Goal: Information Seeking & Learning: Learn about a topic

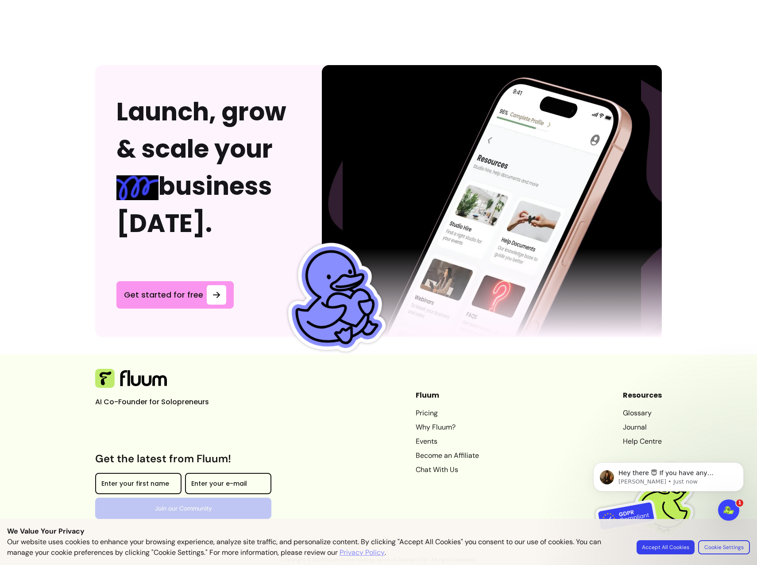
click at [459, 502] on div "Fluum Pricing Why Fluum? Events Become an Affiliate Chat With Us" at bounding box center [447, 454] width 63 height 129
click at [660, 547] on button "Accept All Cookies" at bounding box center [666, 547] width 58 height 14
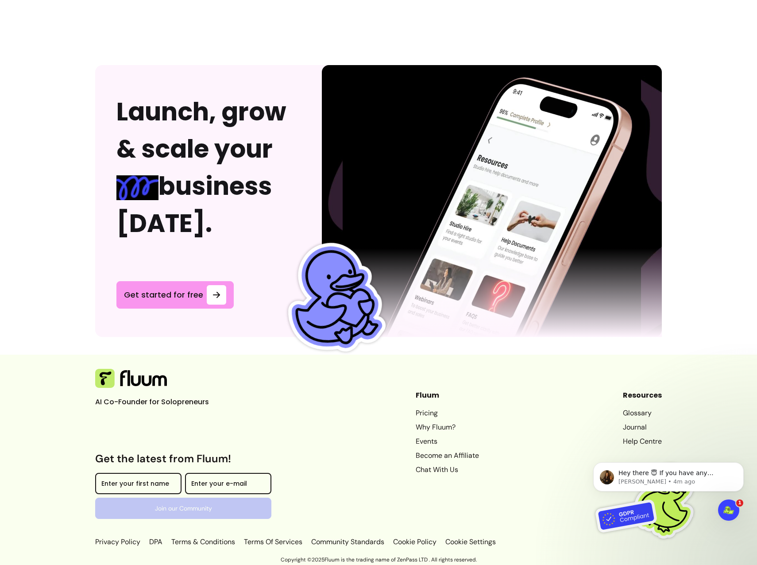
click at [363, 484] on div "AI Co-Founder for Solopreneurs Get the latest from Fluum! Enter your first name…" at bounding box center [378, 458] width 567 height 179
click at [741, 462] on icon "Dismiss notification" at bounding box center [741, 464] width 5 height 5
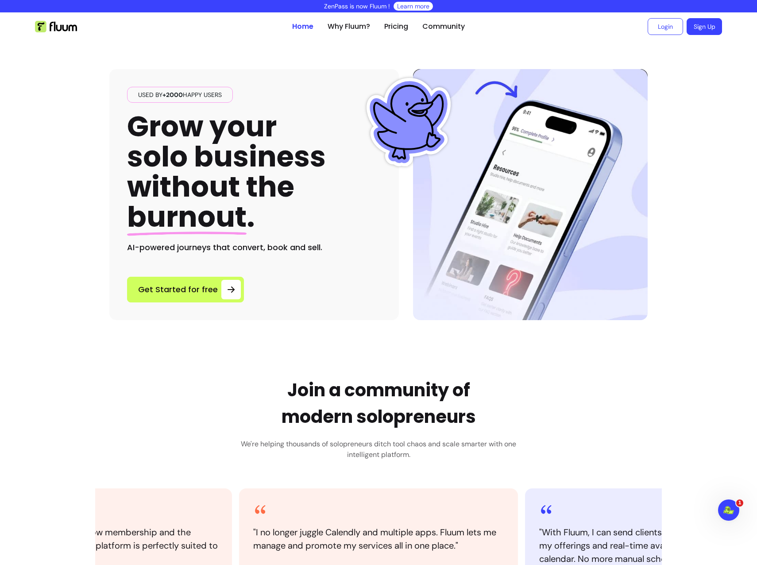
click at [111, 399] on div "Join a community of modern solopreneurs We're helping thousands of solopreneurs…" at bounding box center [378, 517] width 567 height 280
click at [138, 387] on div "Join a community of modern solopreneurs We're helping thousands of solopreneurs…" at bounding box center [378, 517] width 567 height 280
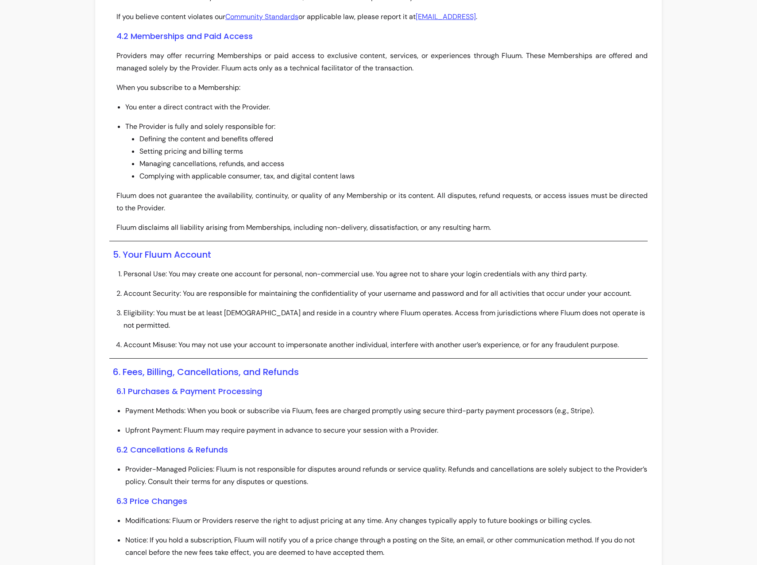
scroll to position [2280, 0]
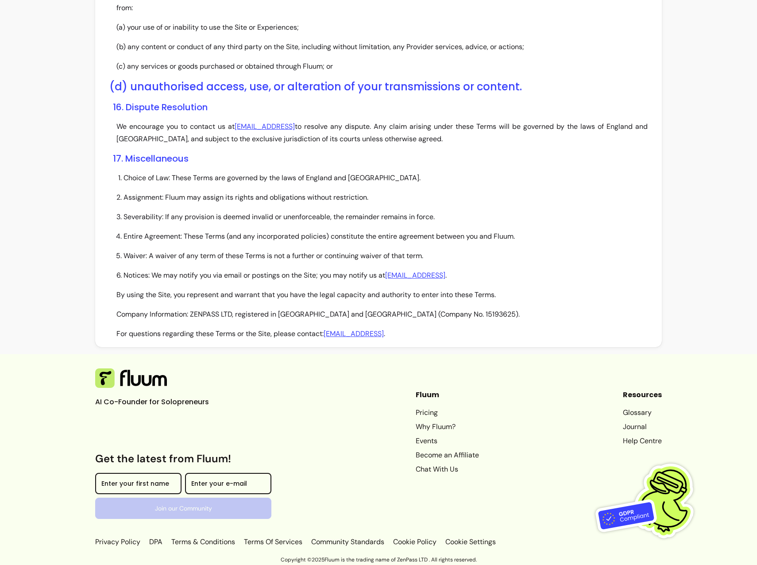
click at [312, 291] on p "By using the Site, you represent and warrant that you have the legal capacity a…" at bounding box center [381, 295] width 531 height 12
drag, startPoint x: 362, startPoint y: 340, endPoint x: 351, endPoint y: 336, distance: 11.6
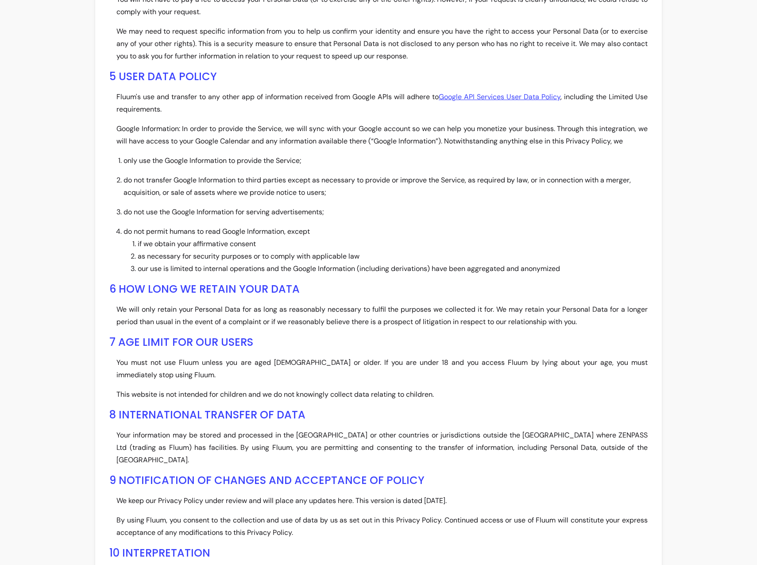
scroll to position [2539, 0]
